Goal: Transaction & Acquisition: Purchase product/service

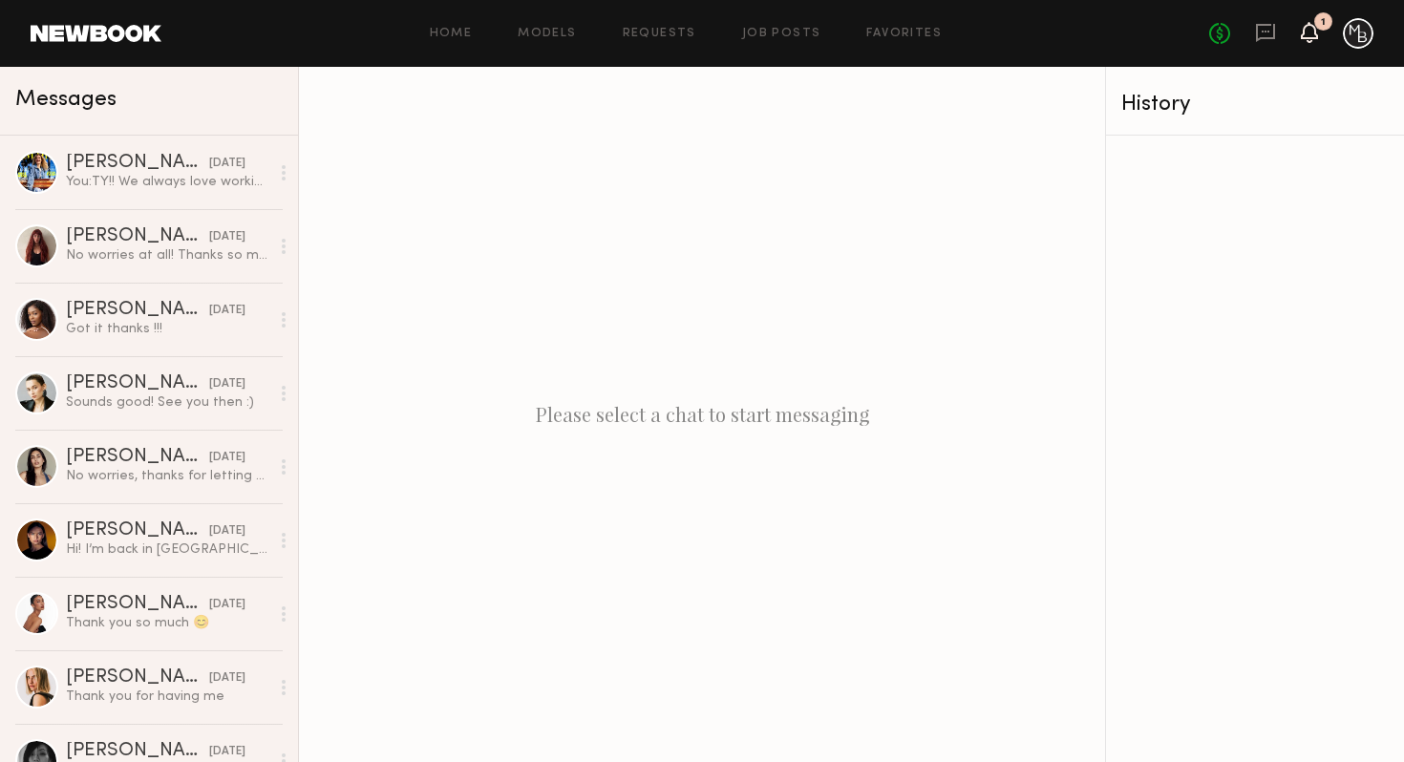
click at [1312, 25] on icon at bounding box center [1309, 31] width 15 height 13
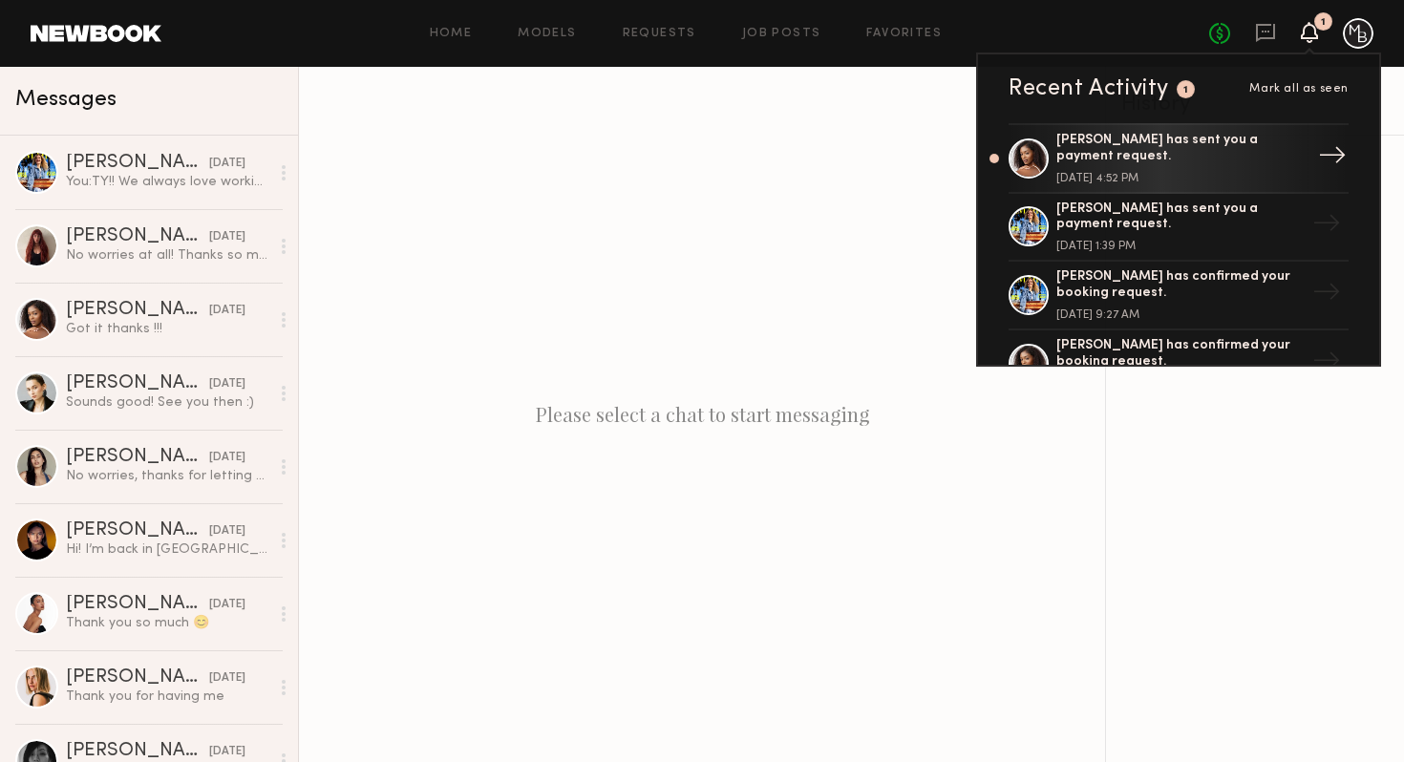
click at [1201, 149] on div "[PERSON_NAME] has sent you a payment request." at bounding box center [1180, 149] width 248 height 32
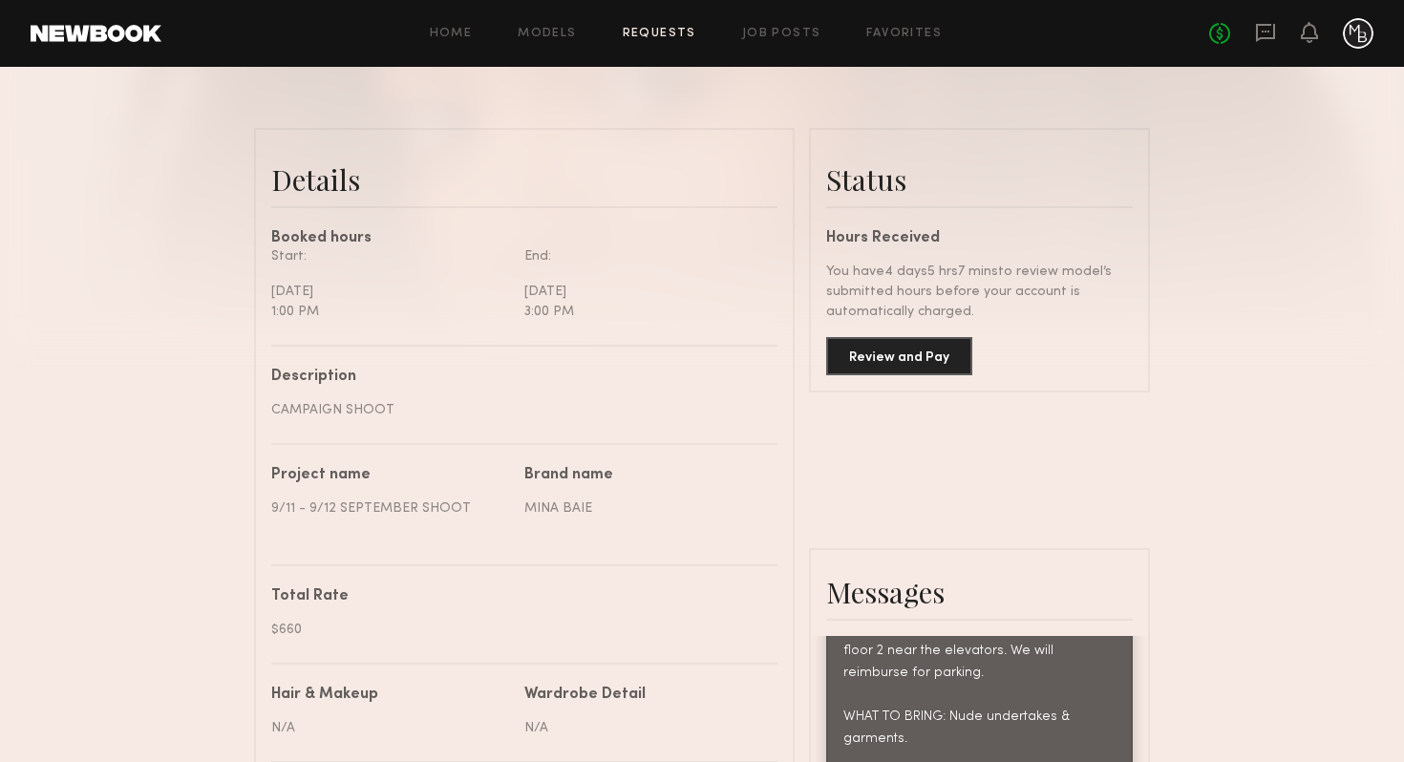
scroll to position [518, 0]
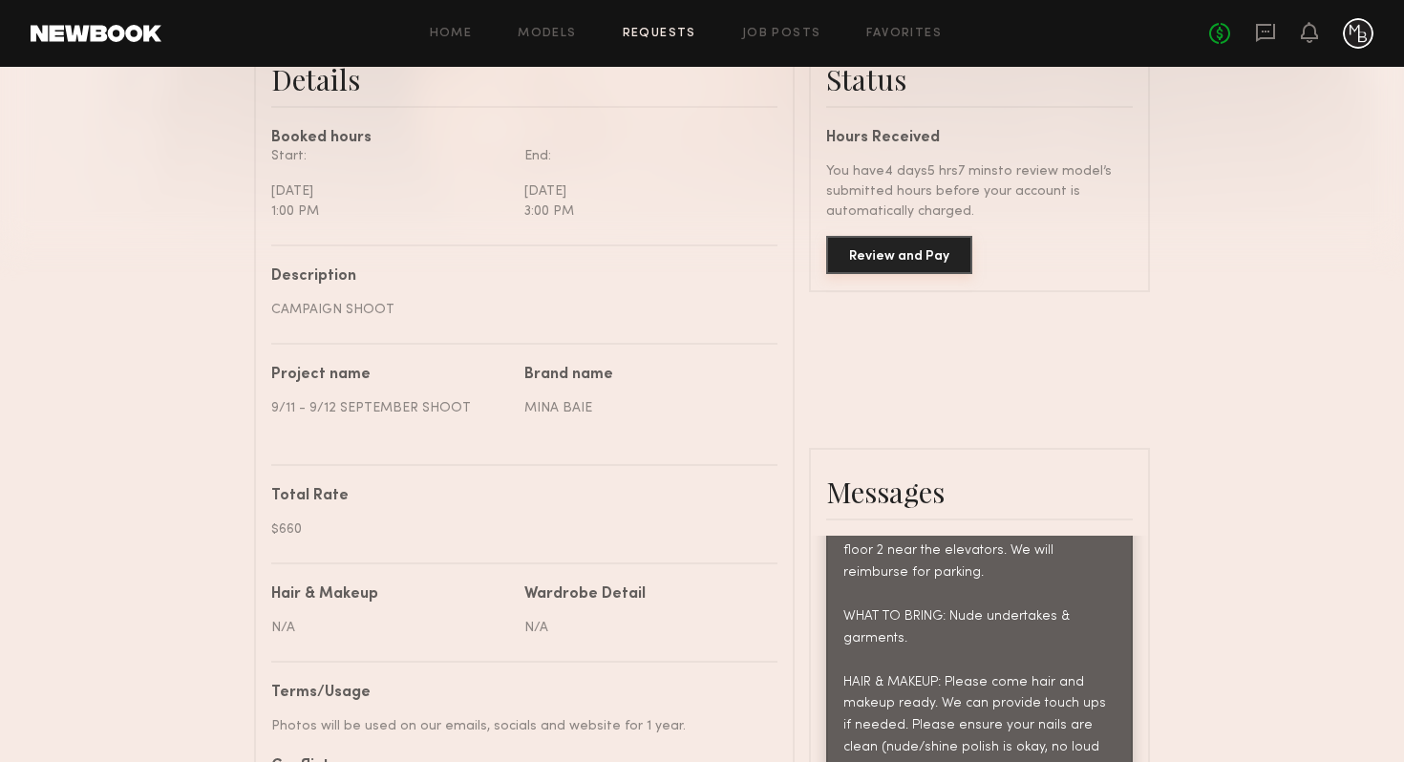
click at [883, 257] on button "Review and Pay" at bounding box center [899, 255] width 146 height 38
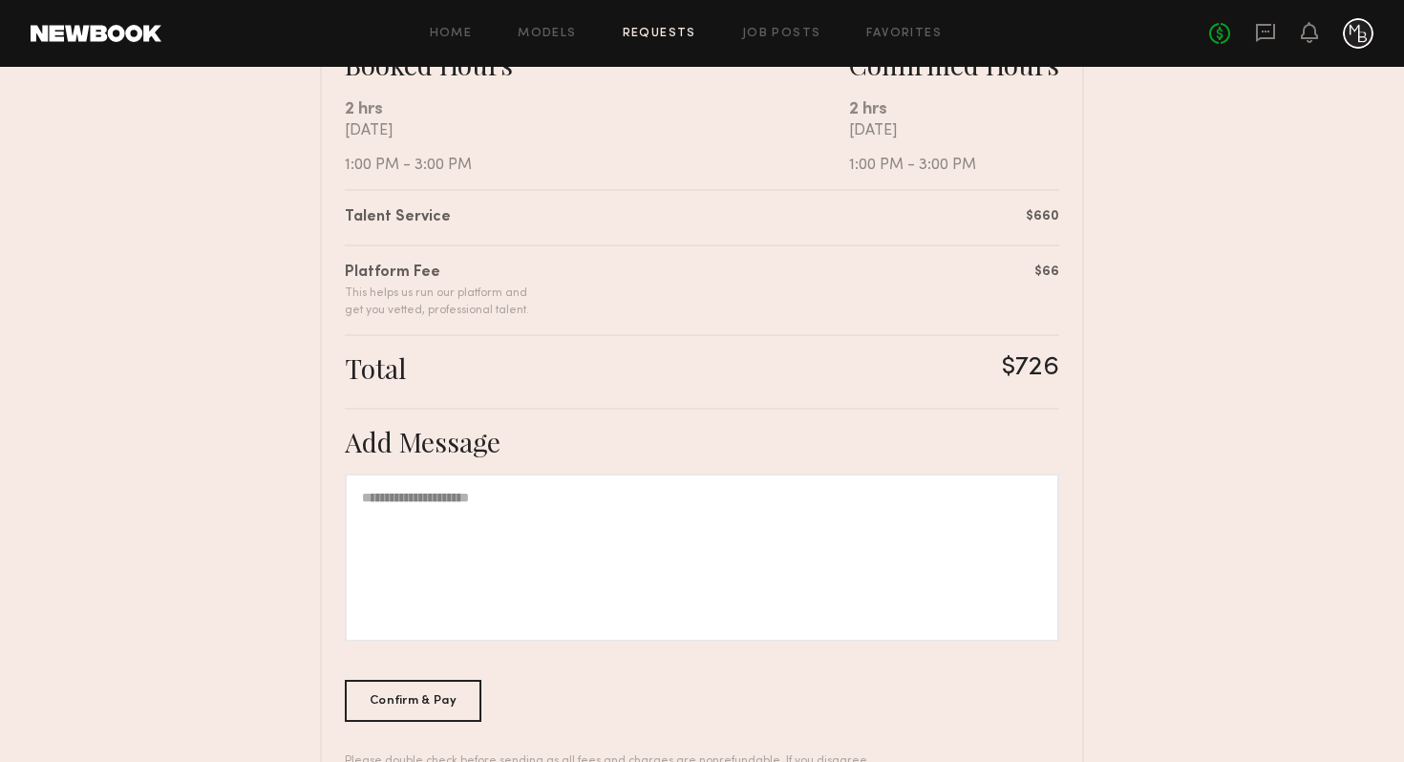
scroll to position [458, 0]
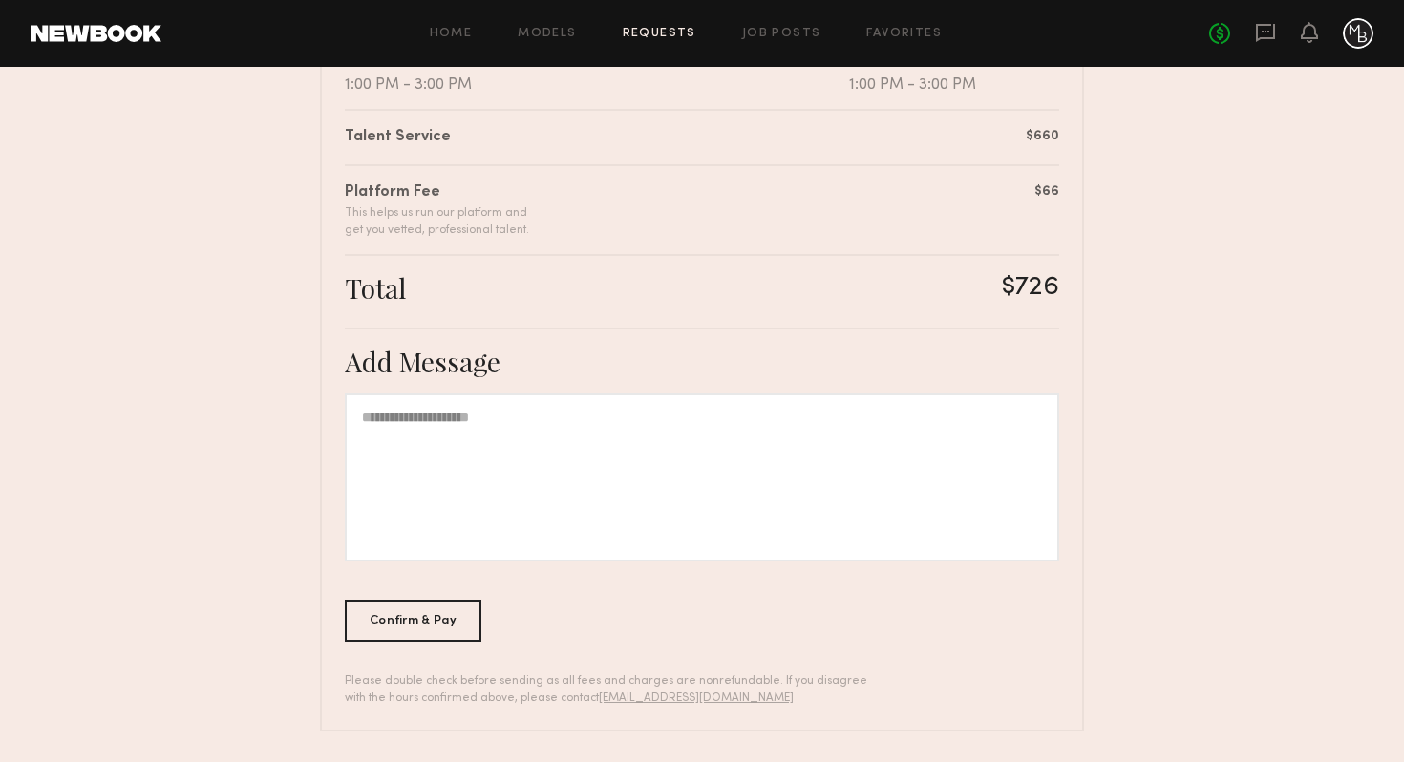
click at [435, 590] on div "Summary [PERSON_NAME] F. has submitted the following invoice. If you disagree w…" at bounding box center [702, 240] width 764 height 984
click at [435, 611] on div "Confirm & Pay" at bounding box center [413, 620] width 137 height 42
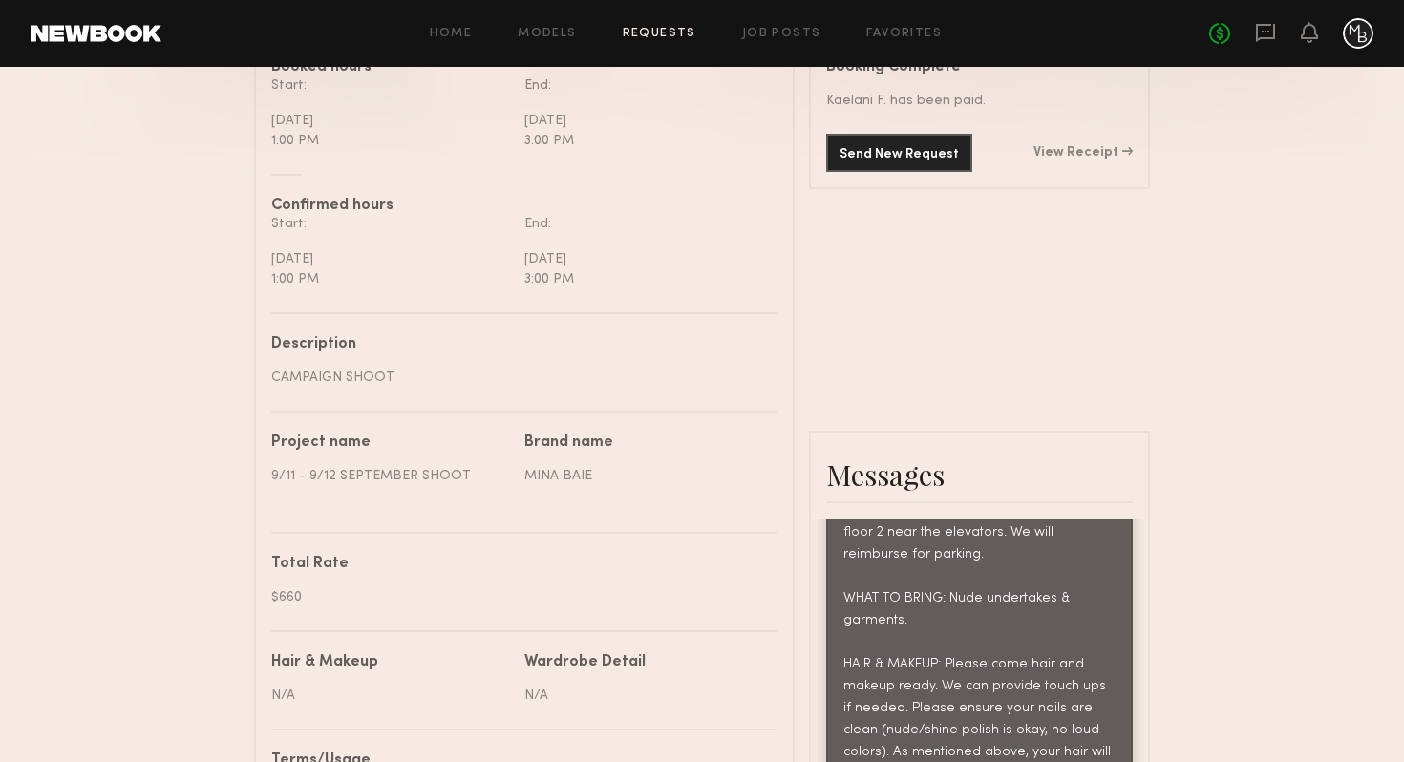
scroll to position [685, 0]
